Goal: Task Accomplishment & Management: Use online tool/utility

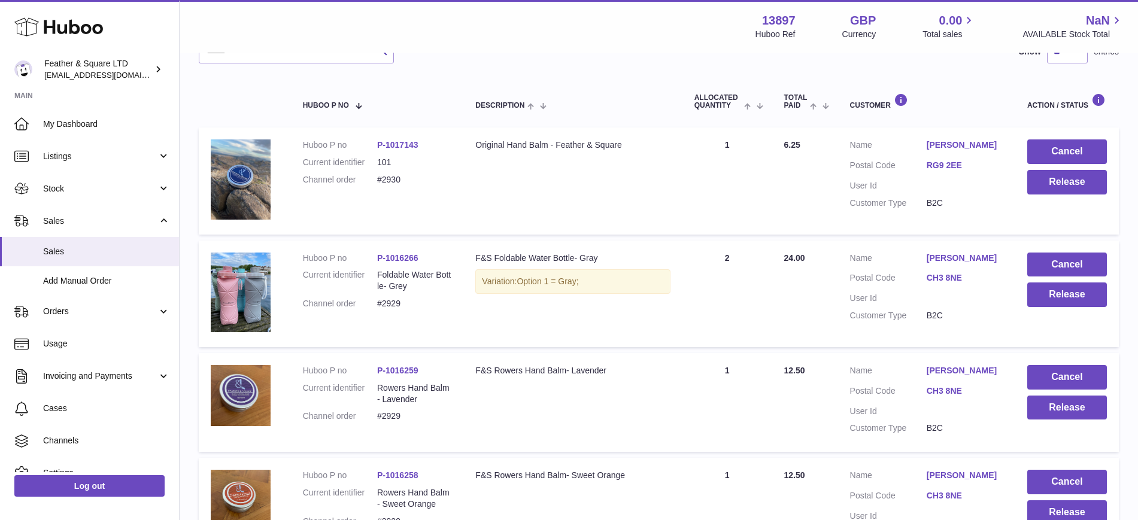
scroll to position [174, 0]
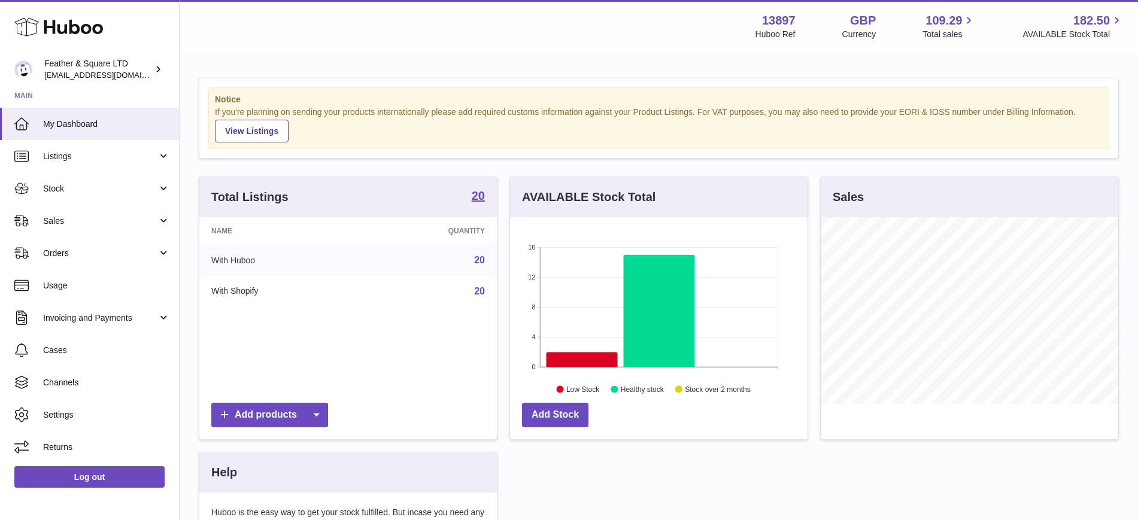
scroll to position [187, 297]
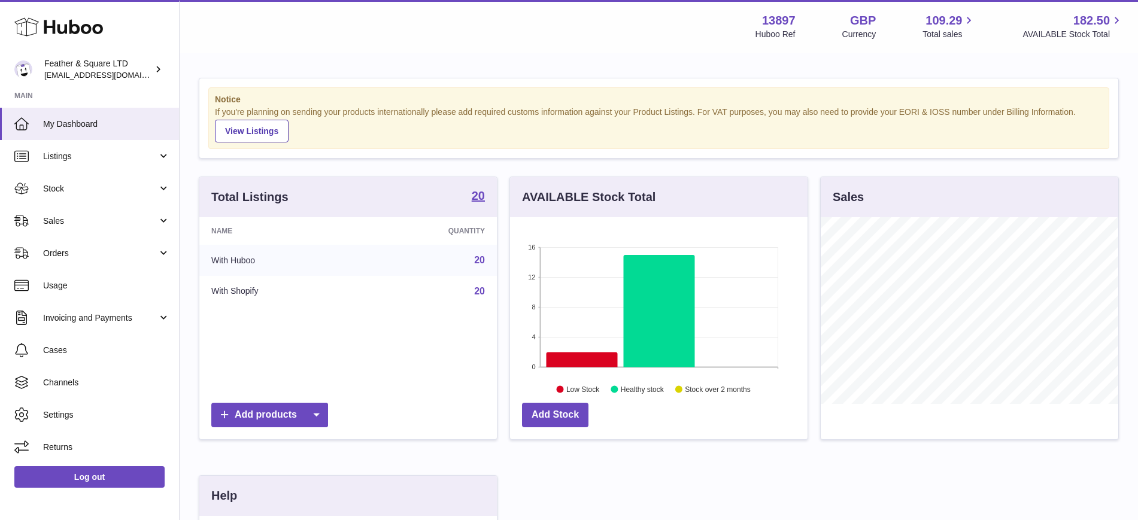
click at [89, 220] on span "Sales" at bounding box center [100, 220] width 114 height 11
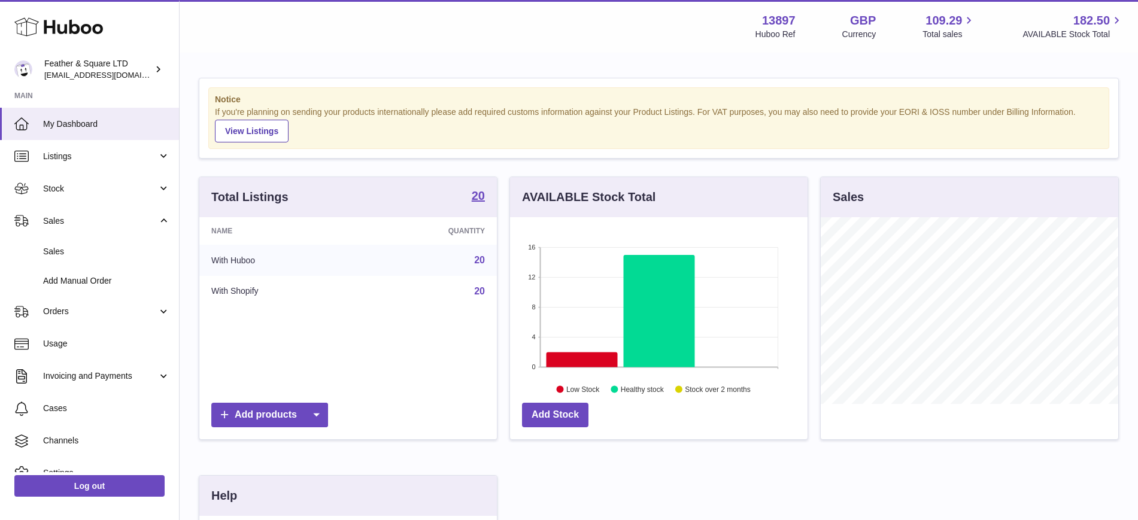
click at [93, 253] on span "Sales" at bounding box center [106, 251] width 127 height 11
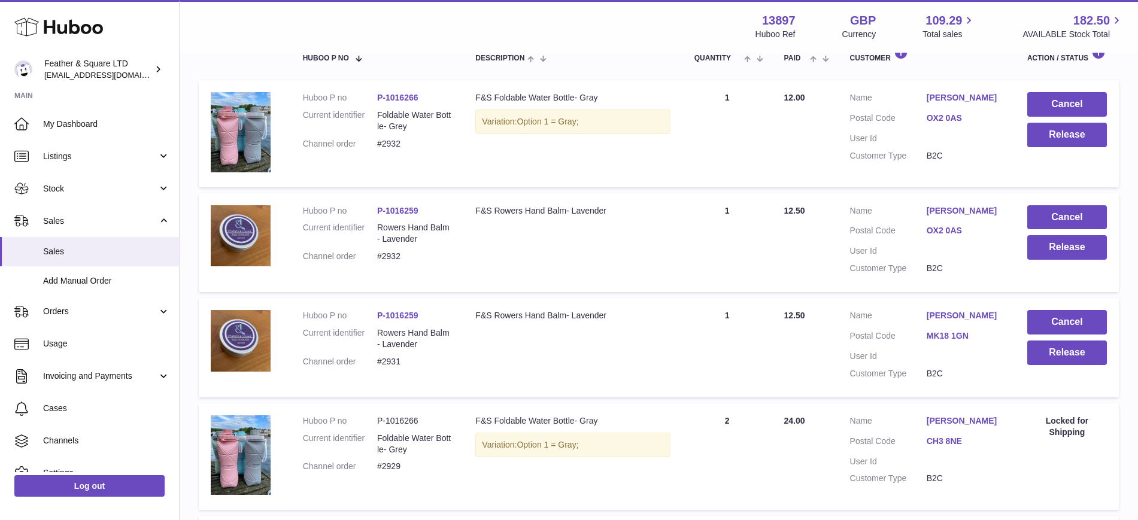
scroll to position [221, 0]
click at [1071, 358] on button "Release" at bounding box center [1067, 352] width 80 height 25
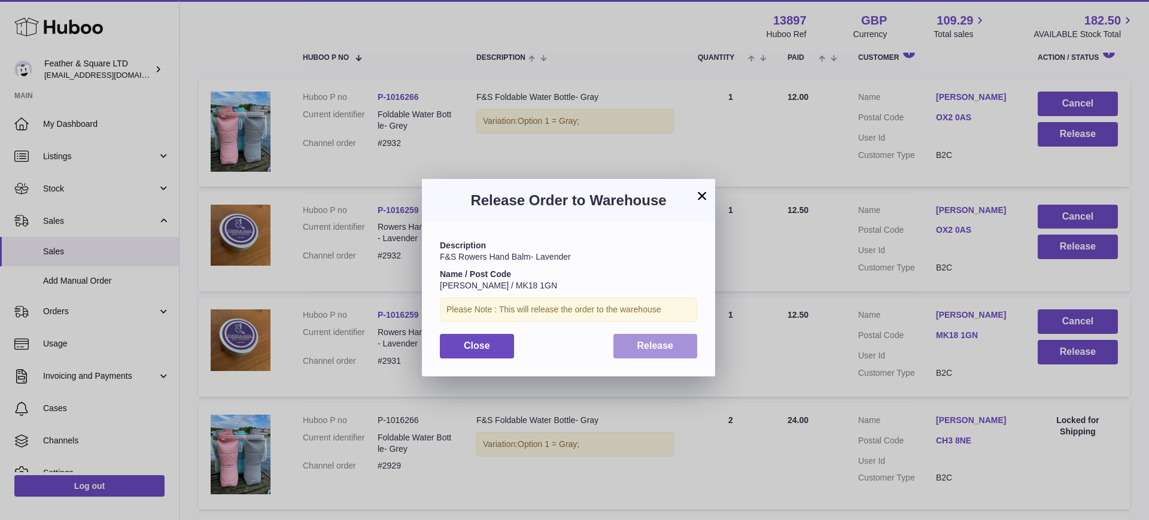
click at [674, 341] on button "Release" at bounding box center [655, 346] width 84 height 25
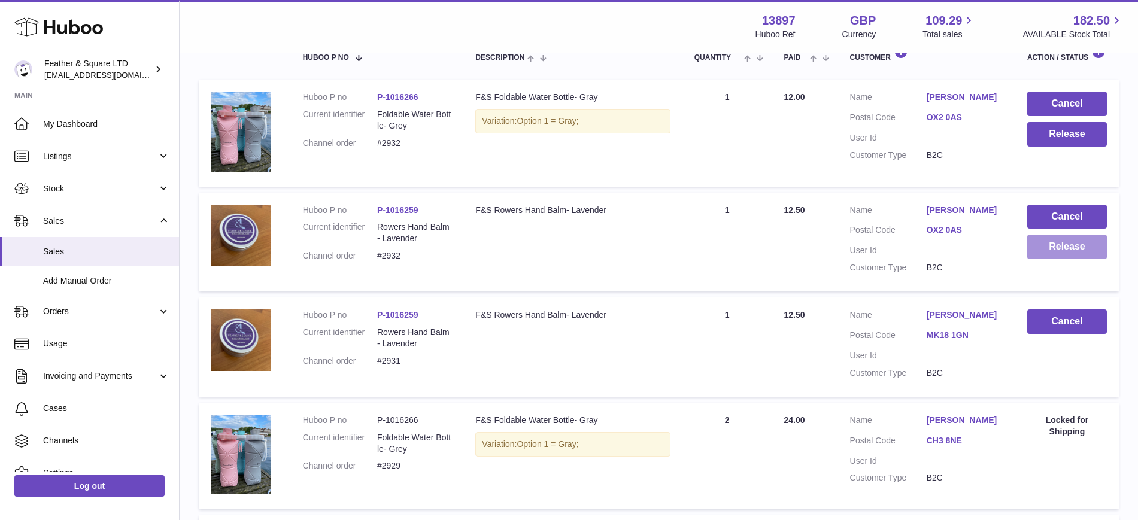
click at [1053, 253] on button "Release" at bounding box center [1067, 247] width 80 height 25
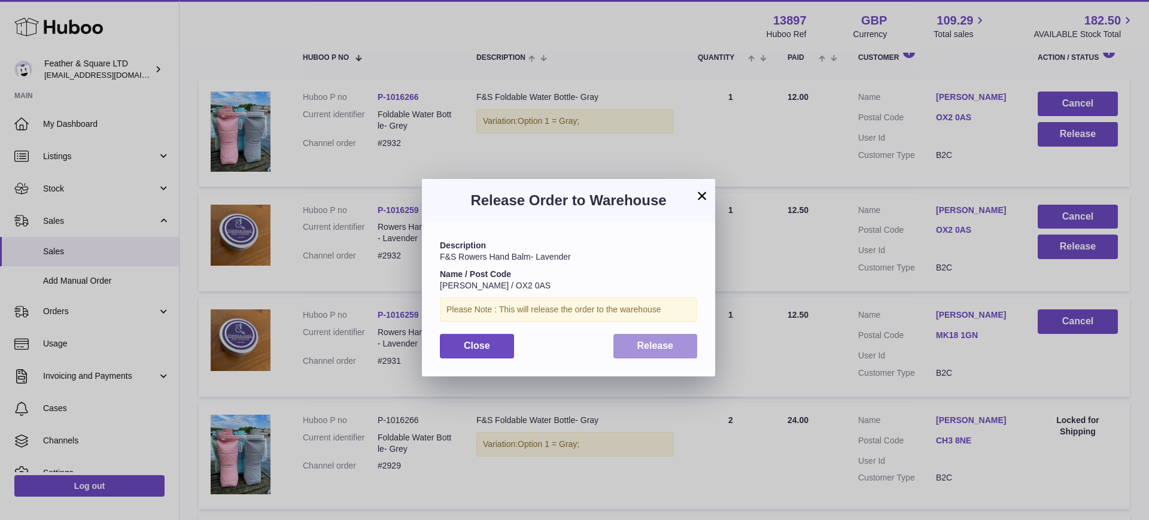
click at [687, 342] on button "Release" at bounding box center [655, 346] width 84 height 25
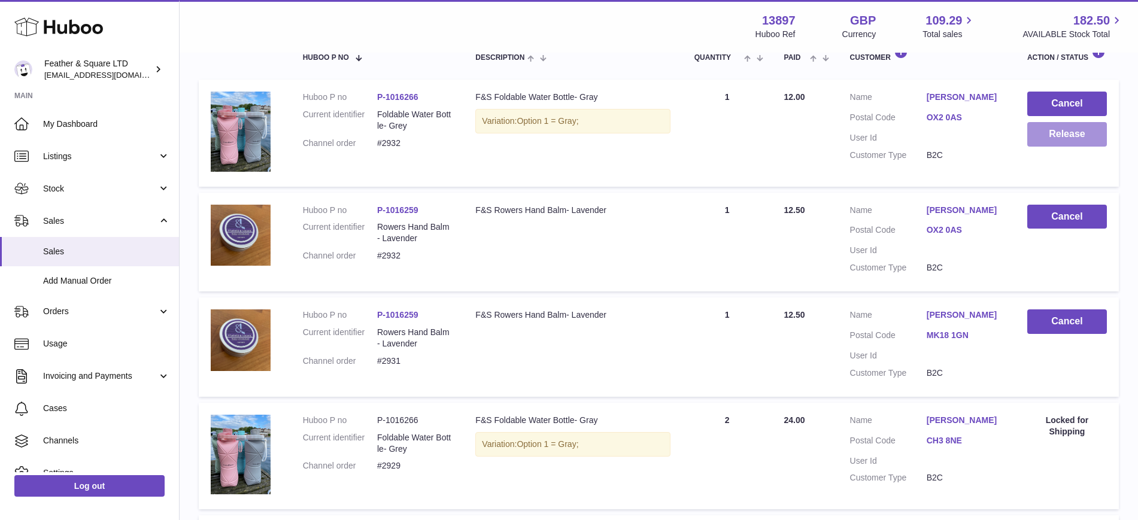
click at [1060, 136] on button "Release" at bounding box center [1067, 134] width 80 height 25
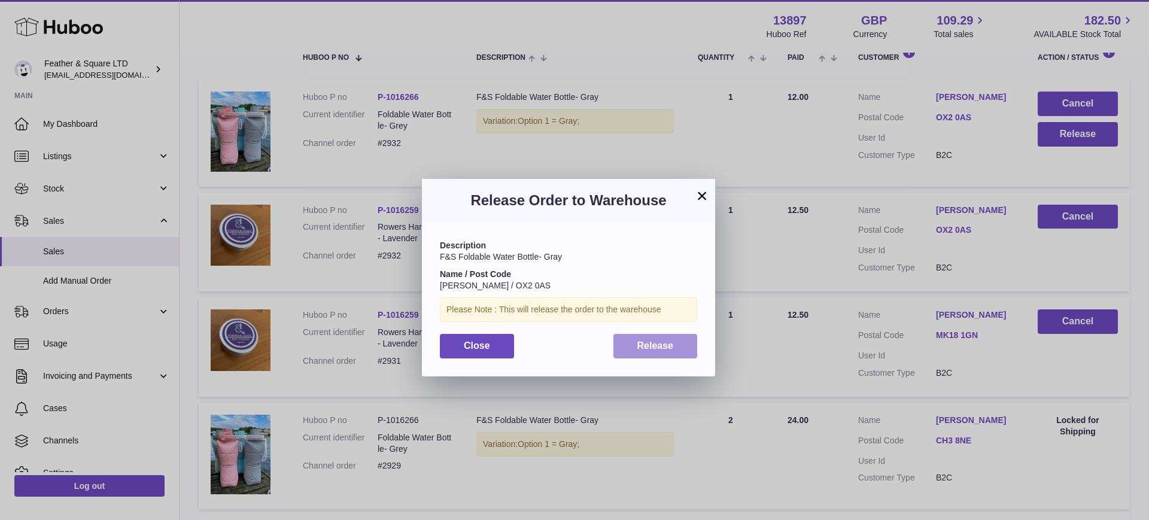
click at [638, 345] on span "Release" at bounding box center [655, 345] width 37 height 10
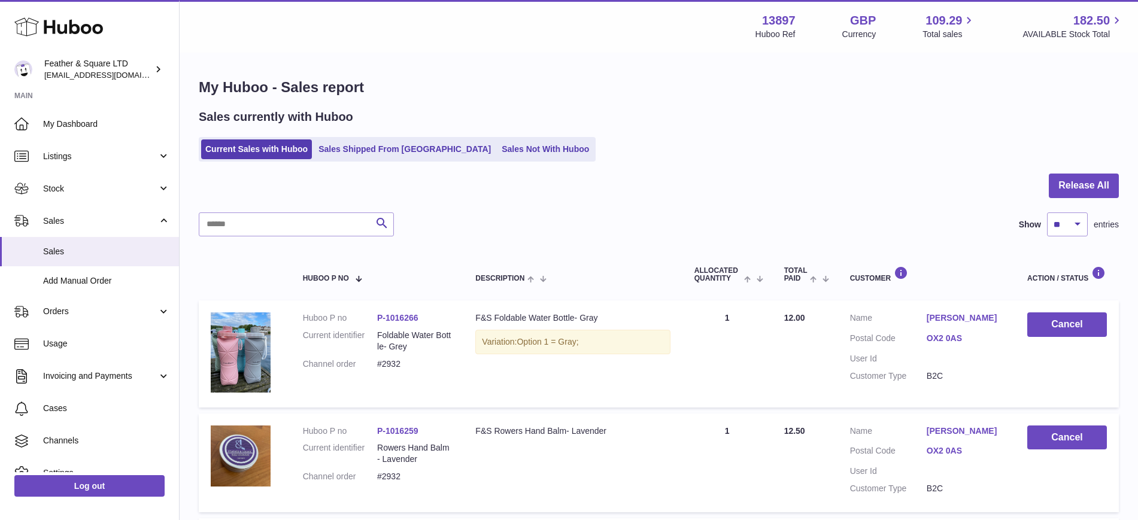
scroll to position [1, 0]
click at [66, 188] on span "Stock" at bounding box center [100, 188] width 114 height 11
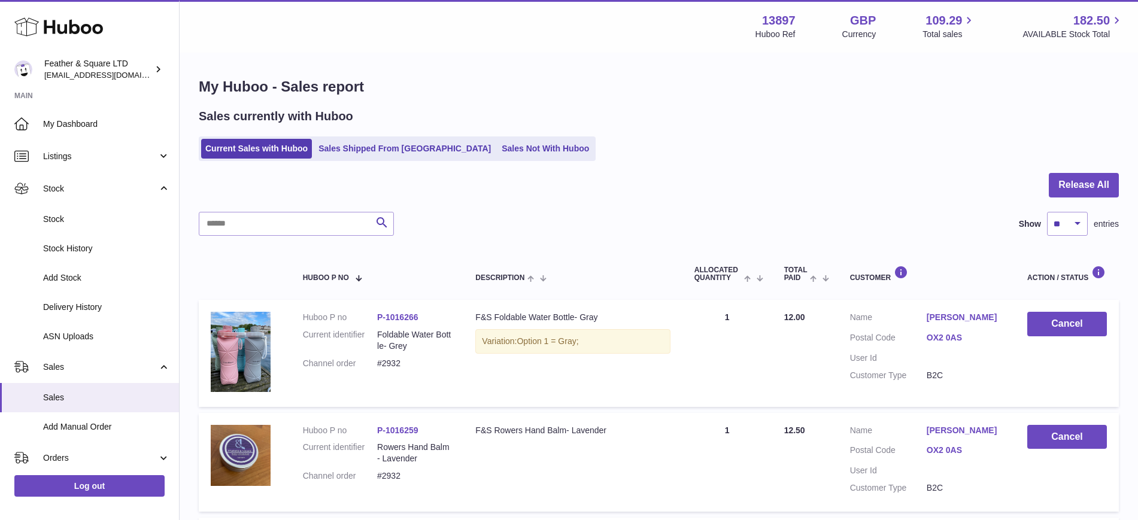
click at [75, 224] on span "Stock" at bounding box center [106, 219] width 127 height 11
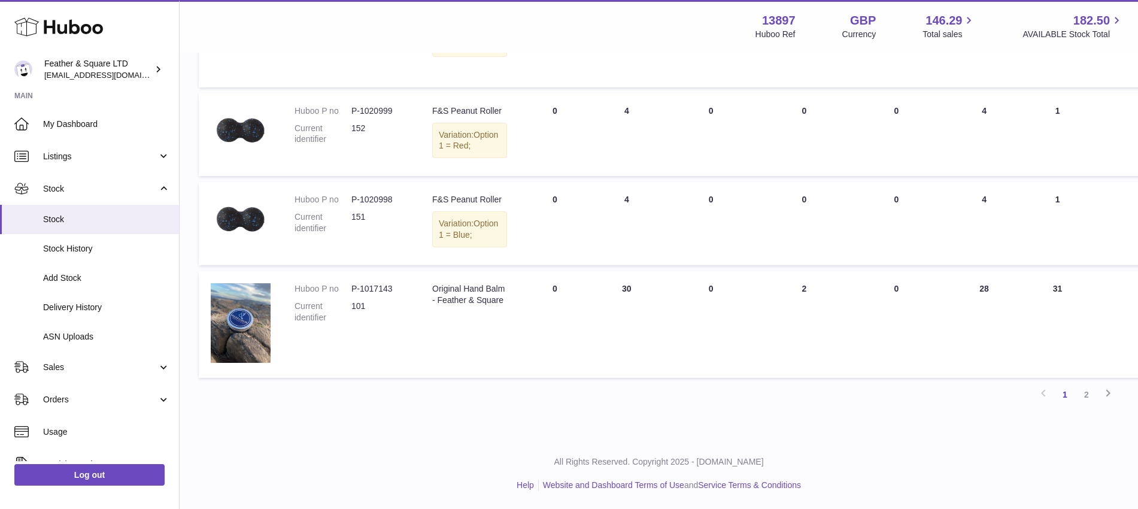
scroll to position [1042, 0]
click at [1089, 397] on link "2" at bounding box center [1086, 395] width 22 height 22
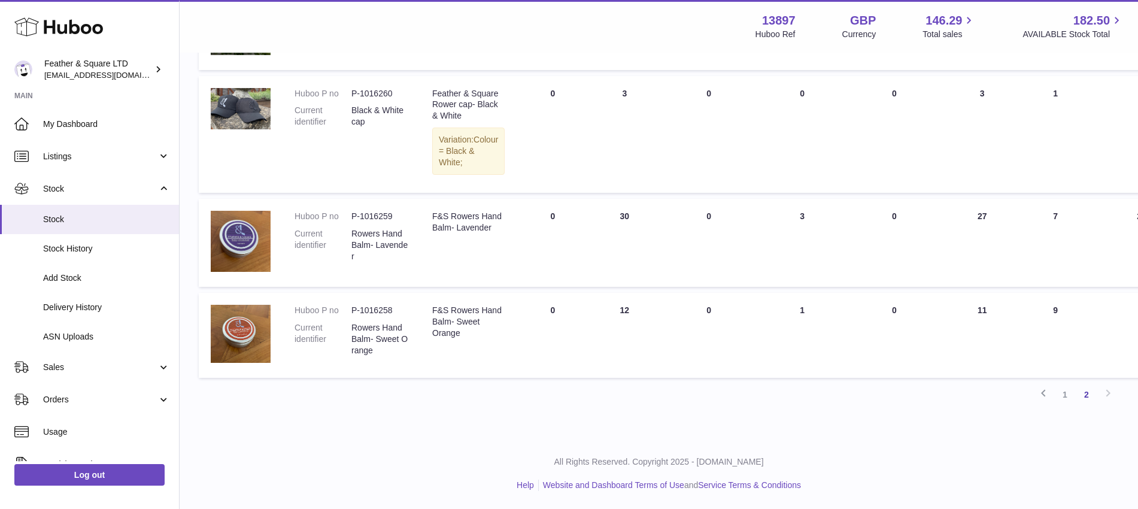
scroll to position [1028, 0]
click at [1065, 405] on link "1" at bounding box center [1065, 395] width 22 height 22
